Goal: Transaction & Acquisition: Purchase product/service

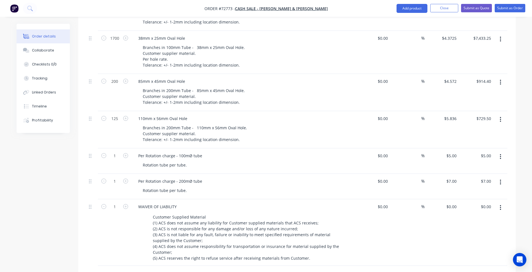
scroll to position [140, 0]
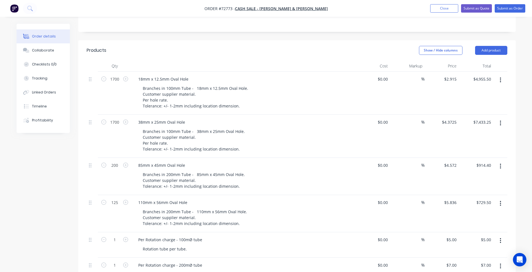
click at [116, 75] on input "1700" at bounding box center [114, 79] width 15 height 8
click at [88, 195] on div at bounding box center [92, 213] width 11 height 37
click at [116, 75] on input "1700" at bounding box center [114, 79] width 15 height 8
type input "100"
type input "$291.50"
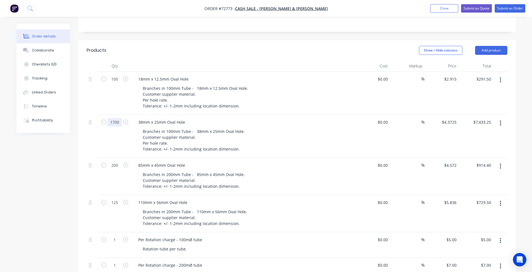
click at [116, 84] on input "1700" at bounding box center [114, 79] width 15 height 8
type input "100"
type input "$437.25"
click at [114, 84] on input "200" at bounding box center [114, 79] width 15 height 8
type input "100"
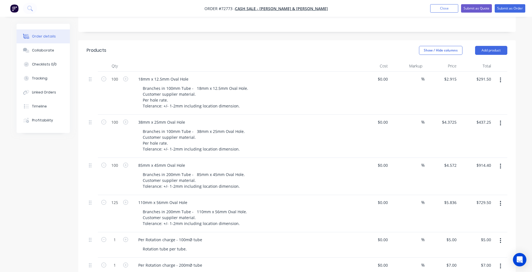
type input "$457.20"
click at [57, 179] on div "Created by [PERSON_NAME] Created [DATE] Required [DATE] Assigned to Add team me…" at bounding box center [266, 198] width 499 height 628
click at [108, 84] on input "125" at bounding box center [114, 79] width 15 height 8
type input "100"
type input "$583.60"
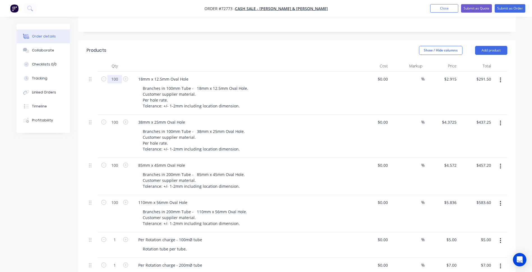
click at [117, 75] on input "100" at bounding box center [114, 79] width 15 height 8
type input "1700"
type input "$4,955.50"
click at [114, 84] on input "100" at bounding box center [114, 79] width 15 height 8
type input "1700"
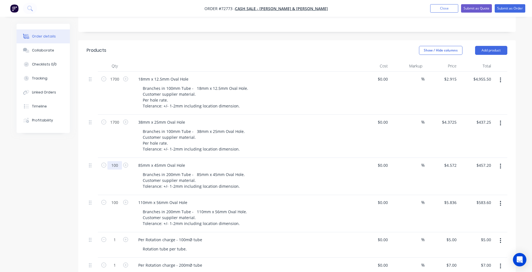
type input "$7,433.25"
click at [116, 84] on input "100" at bounding box center [114, 79] width 15 height 8
click at [117, 84] on input "100" at bounding box center [114, 79] width 15 height 8
click at [114, 84] on input "100" at bounding box center [114, 79] width 15 height 8
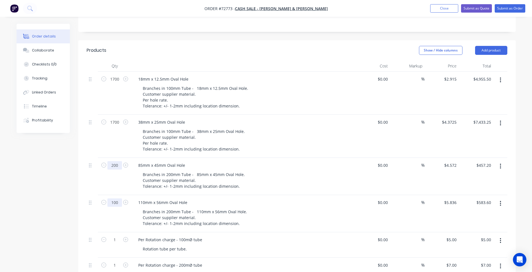
type input "200"
type input "$914.40"
click at [114, 84] on input "100" at bounding box center [114, 79] width 15 height 8
type input "125"
type input "$729.50"
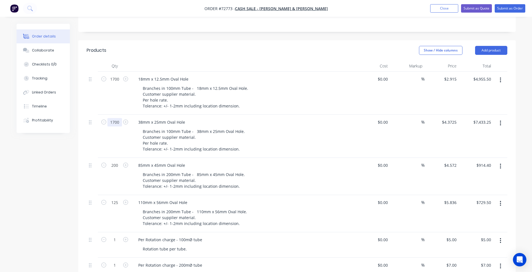
click at [114, 84] on input "1700" at bounding box center [114, 79] width 15 height 8
click at [476, 7] on button "Submit as Quote" at bounding box center [476, 8] width 31 height 8
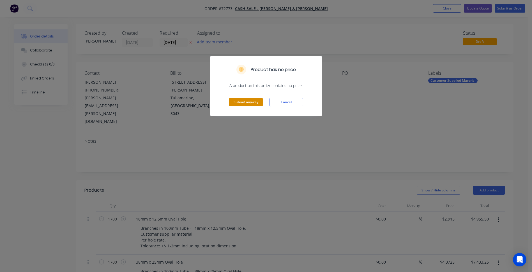
click at [245, 102] on button "Submit anyway" at bounding box center [246, 102] width 34 height 8
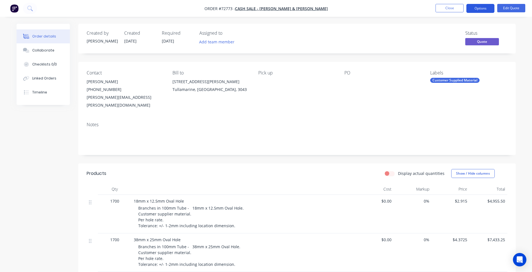
click at [475, 5] on button "Options" at bounding box center [480, 8] width 28 height 9
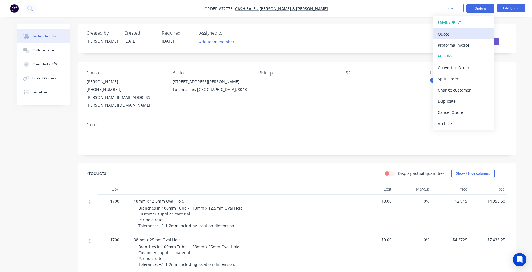
click at [446, 34] on div "Quote" at bounding box center [464, 34] width 52 height 8
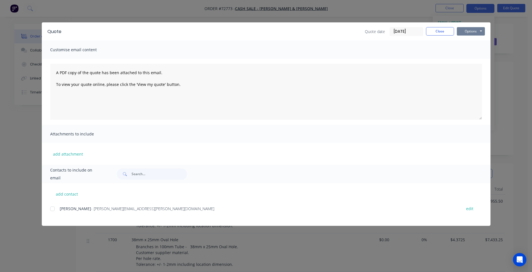
click at [470, 31] on button "Options" at bounding box center [471, 31] width 28 height 8
click at [465, 43] on button "Preview" at bounding box center [475, 41] width 36 height 9
drag, startPoint x: 384, startPoint y: 1, endPoint x: 387, endPoint y: 1, distance: 2.8
click at [385, 1] on div "Quote Quote date [DATE] Close Options Preview Print Email Customise email conte…" at bounding box center [266, 136] width 532 height 272
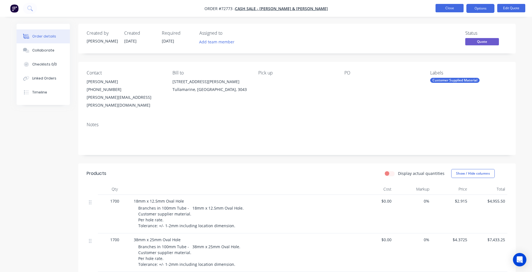
click at [450, 8] on button "Close" at bounding box center [449, 8] width 28 height 8
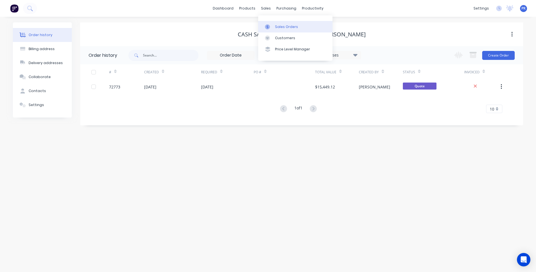
drag, startPoint x: 268, startPoint y: 7, endPoint x: 275, endPoint y: 23, distance: 17.6
click at [275, 23] on link "Sales Orders" at bounding box center [295, 26] width 74 height 11
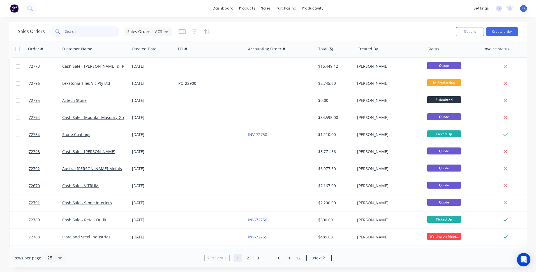
drag, startPoint x: 83, startPoint y: 33, endPoint x: 26, endPoint y: 34, distance: 57.2
click at [45, 31] on div "Sales Orders Sales Orders - ACS" at bounding box center [95, 31] width 154 height 11
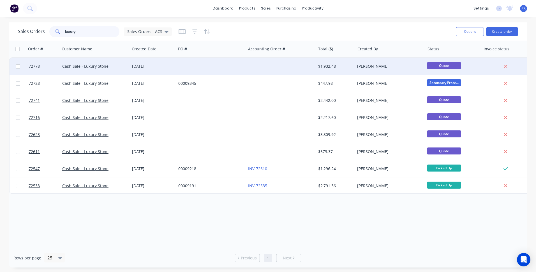
type input "luxury"
click at [119, 66] on div "Cash Sale - Luxury Stone" at bounding box center [93, 67] width 62 height 6
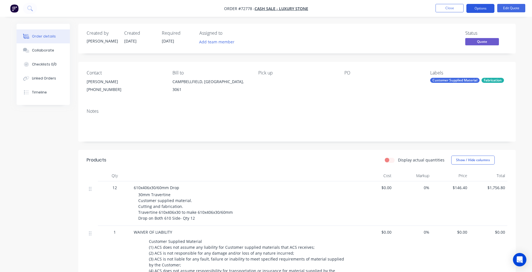
click at [479, 10] on button "Options" at bounding box center [480, 8] width 28 height 9
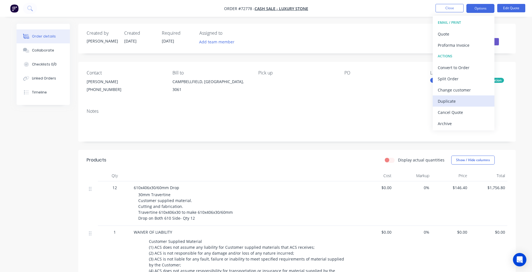
click at [445, 105] on div "Duplicate" at bounding box center [464, 101] width 52 height 8
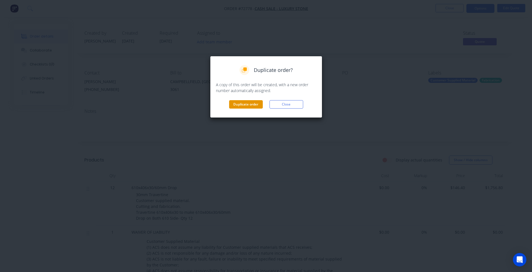
click at [242, 105] on button "Duplicate order" at bounding box center [246, 104] width 34 height 8
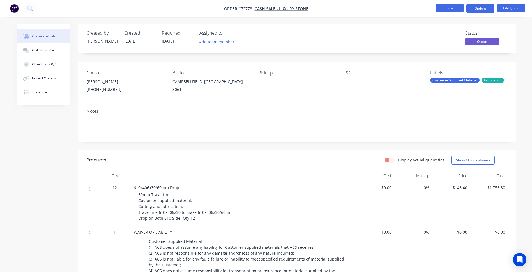
click at [442, 7] on button "Close" at bounding box center [449, 8] width 28 height 8
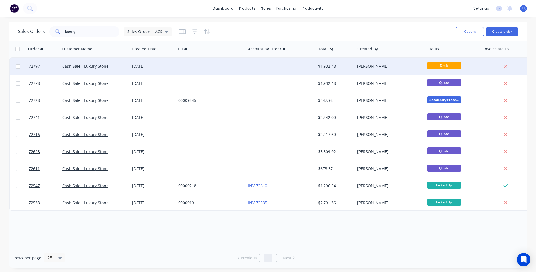
click at [400, 68] on div "[PERSON_NAME]" at bounding box center [388, 67] width 62 height 6
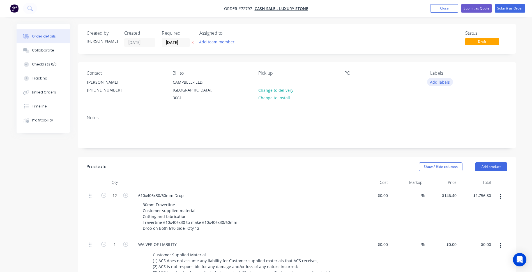
click at [438, 84] on button "Add labels" at bounding box center [440, 82] width 26 height 8
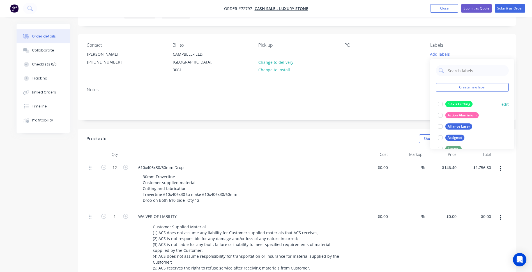
click at [440, 103] on div at bounding box center [440, 104] width 11 height 11
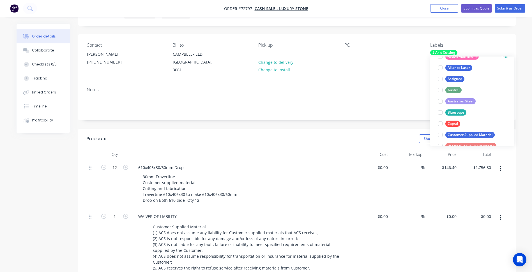
drag, startPoint x: 442, startPoint y: 136, endPoint x: 449, endPoint y: 128, distance: 10.9
click at [442, 136] on div at bounding box center [440, 135] width 11 height 11
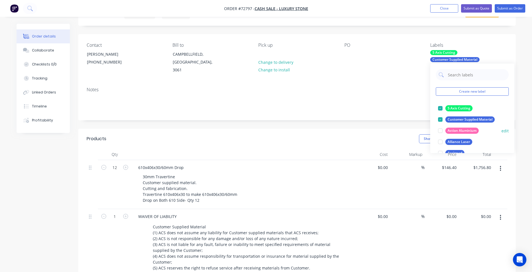
scroll to position [84, 0]
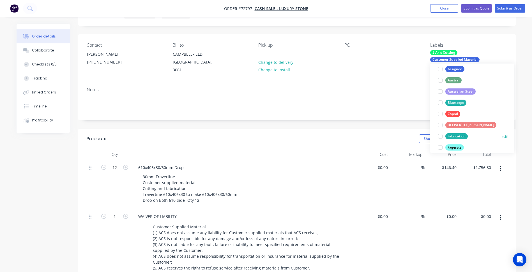
click at [438, 136] on div at bounding box center [440, 136] width 11 height 11
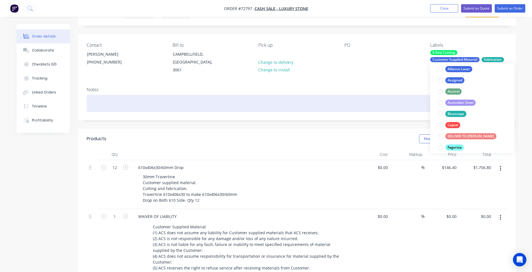
scroll to position [0, 0]
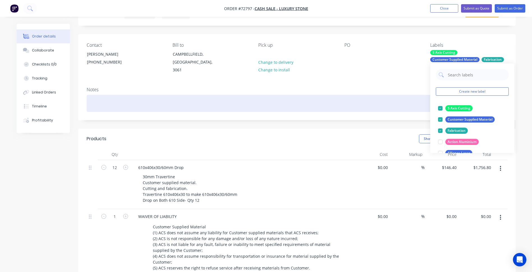
click at [313, 98] on div at bounding box center [297, 103] width 421 height 17
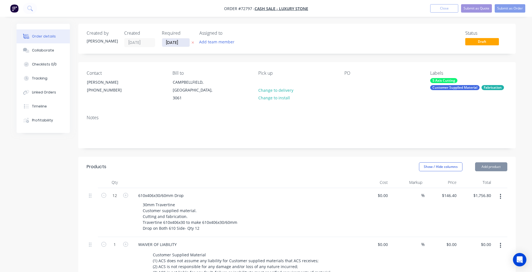
click at [177, 41] on input "[DATE]" at bounding box center [175, 42] width 27 height 8
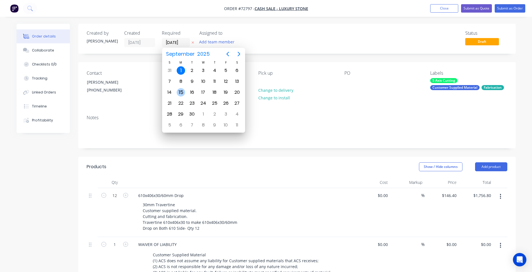
click at [181, 89] on div "15" at bounding box center [181, 92] width 8 height 8
type input "[DATE]"
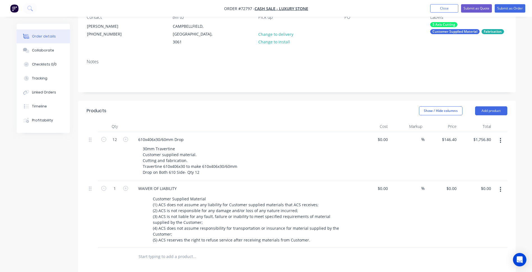
scroll to position [84, 0]
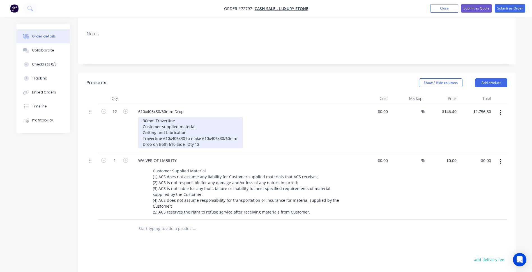
drag, startPoint x: 253, startPoint y: 131, endPoint x: 202, endPoint y: 130, distance: 50.2
click at [252, 131] on div "30mm Travertine Customer supplied material. Cutting and fabrication. Travertine…" at bounding box center [245, 133] width 215 height 32
drag, startPoint x: 183, startPoint y: 131, endPoint x: 188, endPoint y: 131, distance: 4.5
click at [183, 131] on div "30mm Travertine Customer supplied material. Cutting and fabrication. Travertine…" at bounding box center [190, 133] width 105 height 32
click at [219, 133] on div "30mm Travertine Customer supplied material. Cutting and fabrication. Travertine…" at bounding box center [190, 133] width 105 height 32
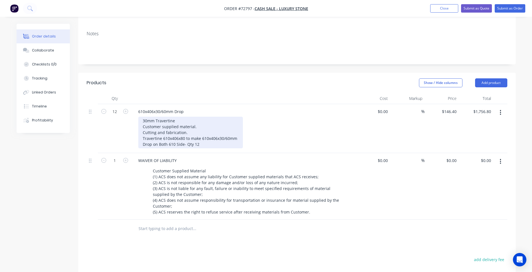
click at [226, 131] on div "30mm Travertine Customer supplied material. Cutting and fabrication. Travertine…" at bounding box center [190, 133] width 105 height 32
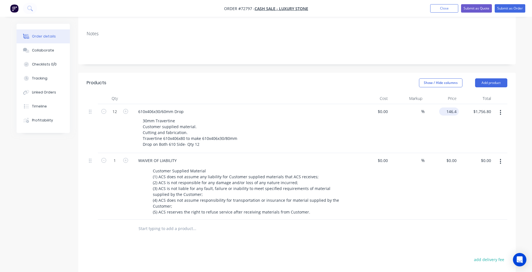
click at [450, 108] on input "146.4" at bounding box center [449, 112] width 17 height 8
type input "$73.20"
type input "$878.40"
click at [334, 85] on header "Products Show / Hide columns Add product" at bounding box center [296, 83] width 437 height 20
click at [115, 108] on input "12" at bounding box center [114, 112] width 15 height 8
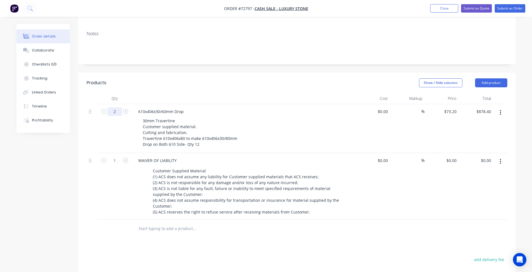
type input "2"
type input "$146.40"
click at [321, 93] on div at bounding box center [243, 98] width 224 height 11
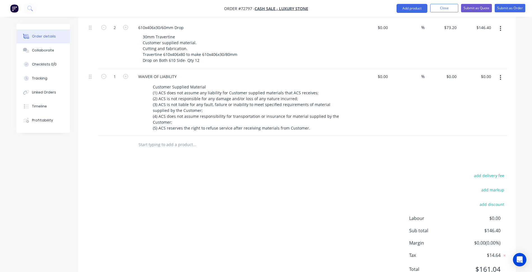
scroll to position [140, 0]
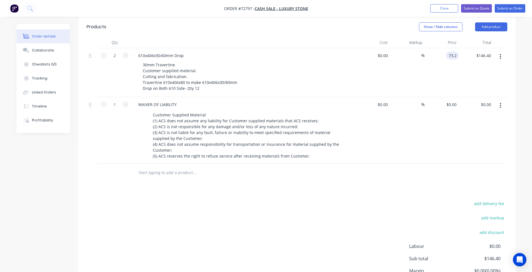
click at [447, 52] on div "73.2 73.2" at bounding box center [452, 56] width 13 height 8
type input "$150.00"
type input "$300.00"
click at [353, 27] on header "Products Show / Hide columns Add product" at bounding box center [296, 27] width 437 height 20
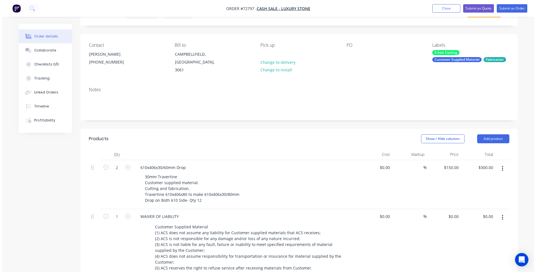
scroll to position [0, 0]
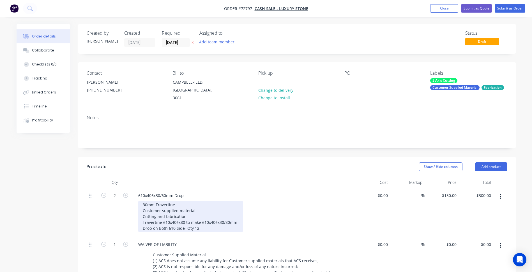
click at [183, 223] on div "30mm Travertine Customer supplied material. Cutting and fabrication. Travertine…" at bounding box center [190, 217] width 105 height 32
click at [159, 222] on div "30mm Travertine Customer supplied material. Cutting and fabrication. Travertine…" at bounding box center [190, 217] width 105 height 32
click at [181, 218] on div "30mm Travertine Customer supplied material. Cutting and fabrication. Travertine…" at bounding box center [190, 217] width 105 height 32
click at [198, 222] on div "30mm Travertine Customer supplied material. Cutting and fabrication. Travertine…" at bounding box center [190, 217] width 105 height 32
click at [142, 216] on div "30mm Travertine Customer supplied material. Cutting and fabrication. Travertine…" at bounding box center [190, 217] width 105 height 32
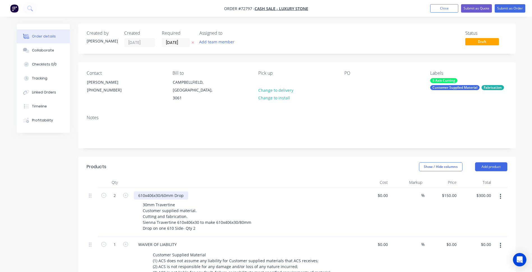
click at [165, 192] on div "610x406x30/60mm Drop" at bounding box center [161, 196] width 54 height 8
click at [471, 11] on button "Submit as Quote" at bounding box center [476, 8] width 31 height 8
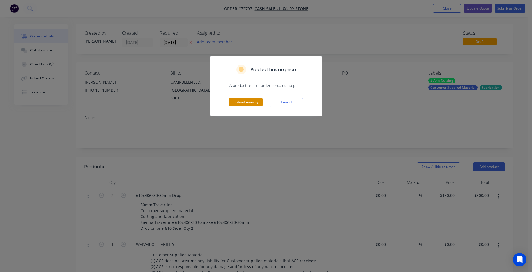
click at [246, 103] on button "Submit anyway" at bounding box center [246, 102] width 34 height 8
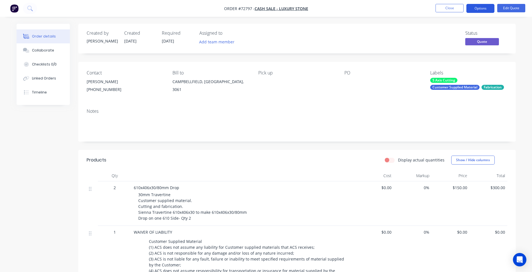
click at [479, 8] on button "Options" at bounding box center [480, 8] width 28 height 9
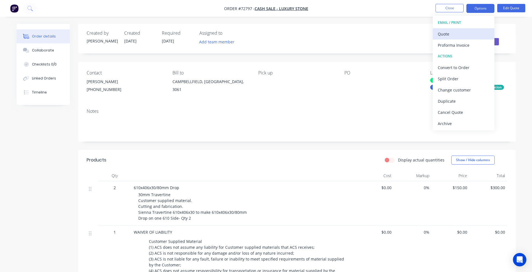
click at [449, 33] on div "Quote" at bounding box center [464, 34] width 52 height 8
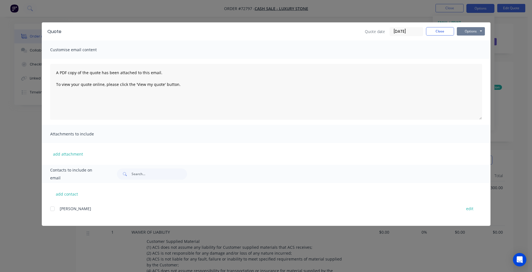
click at [466, 30] on button "Options" at bounding box center [471, 31] width 28 height 8
click at [467, 39] on button "Preview" at bounding box center [475, 41] width 36 height 9
drag, startPoint x: 428, startPoint y: 29, endPoint x: 446, endPoint y: 22, distance: 19.6
click at [428, 29] on button "Close" at bounding box center [440, 31] width 28 height 8
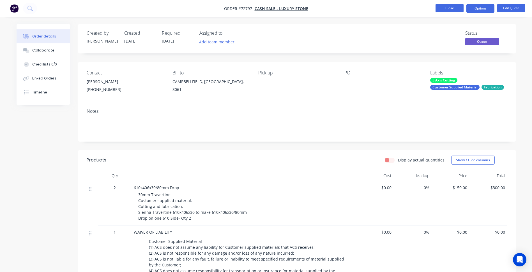
click at [444, 8] on button "Close" at bounding box center [449, 8] width 28 height 8
